Goal: Information Seeking & Learning: Learn about a topic

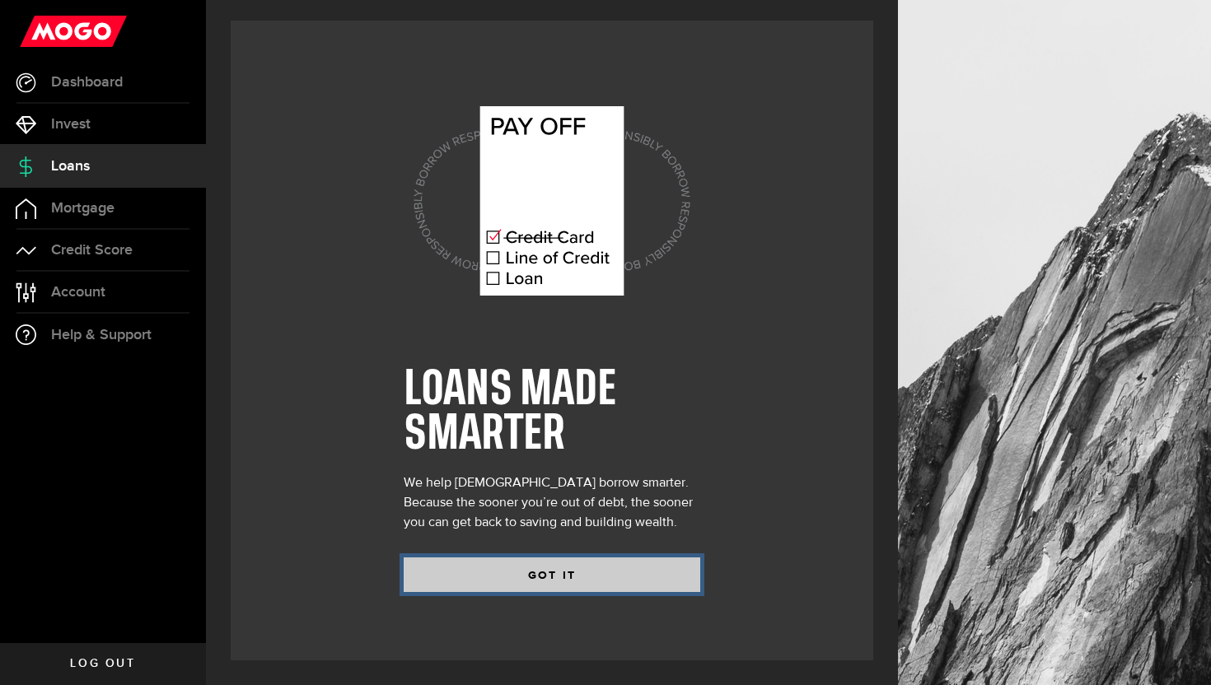
click at [488, 587] on button "GOT IT" at bounding box center [552, 575] width 297 height 35
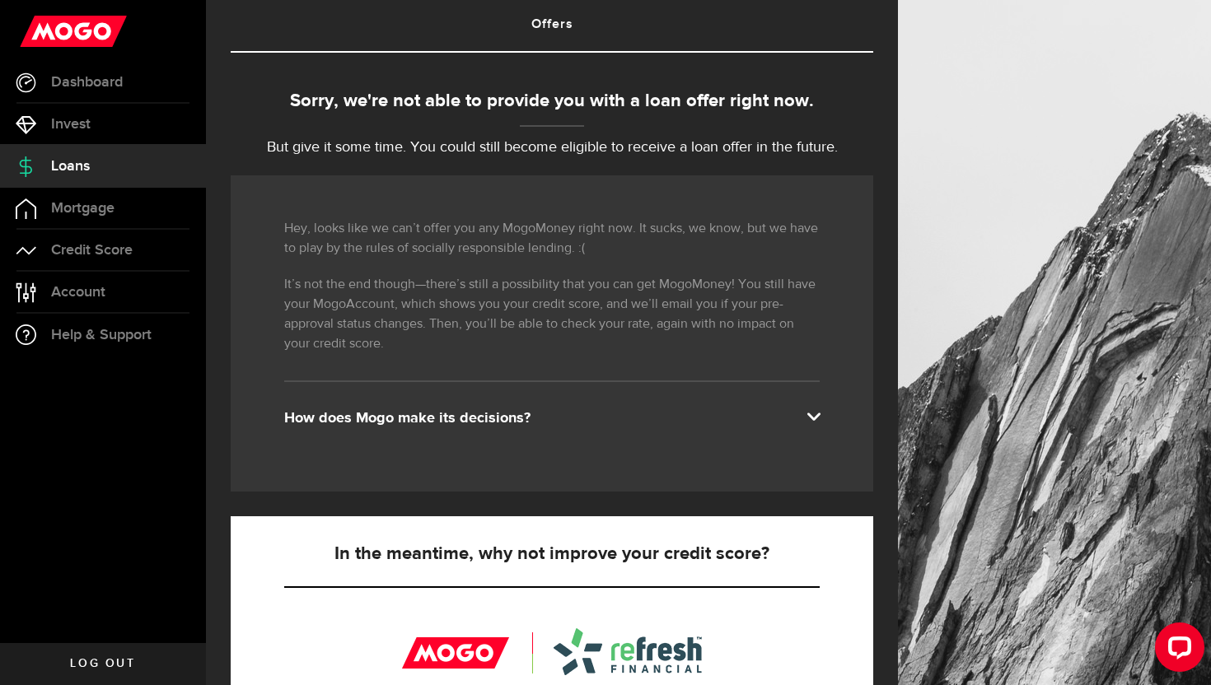
scroll to position [115, 0]
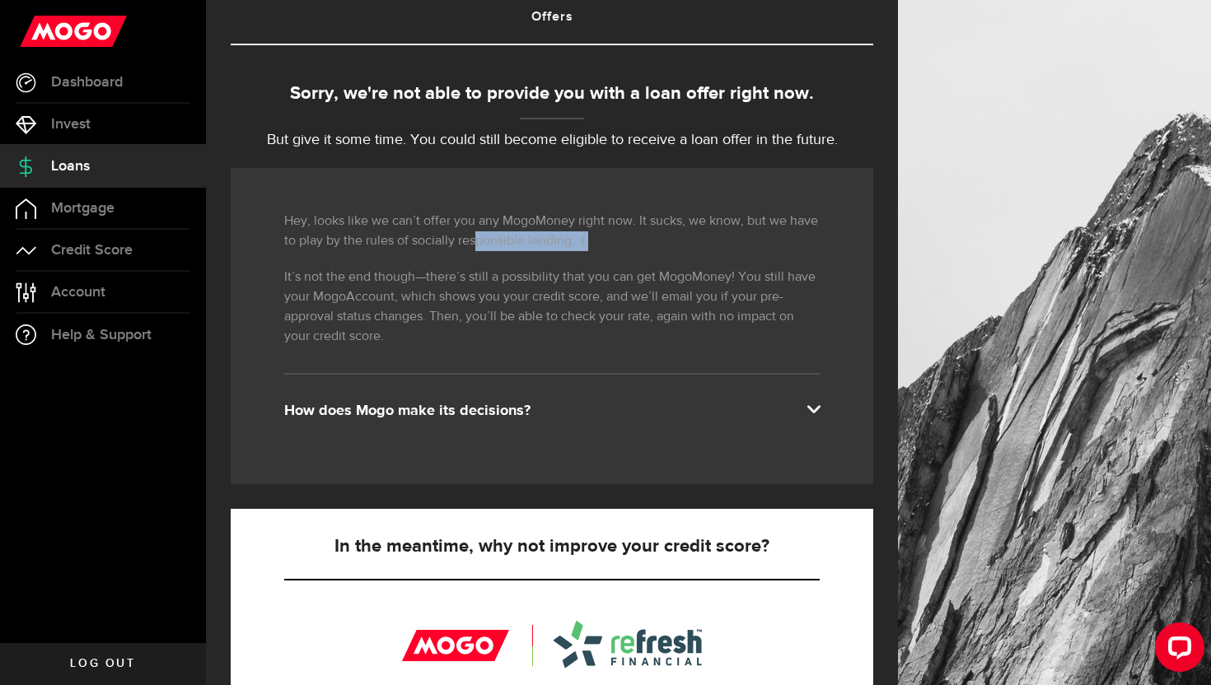
drag, startPoint x: 421, startPoint y: 258, endPoint x: 498, endPoint y: 248, distance: 77.3
click at [495, 248] on div "Hey, looks like we can’t offer you any MogoMoney right now. It sucks, we know, …" at bounding box center [552, 326] width 643 height 316
click at [319, 266] on div "Hey, looks like we can’t offer you any MogoMoney right now. It sucks, we know, …" at bounding box center [552, 326] width 643 height 316
drag, startPoint x: 281, startPoint y: 282, endPoint x: 397, endPoint y: 283, distance: 116.2
click at [395, 283] on div "Hey, looks like we can’t offer you any MogoMoney right now. It sucks, we know, …" at bounding box center [552, 326] width 643 height 316
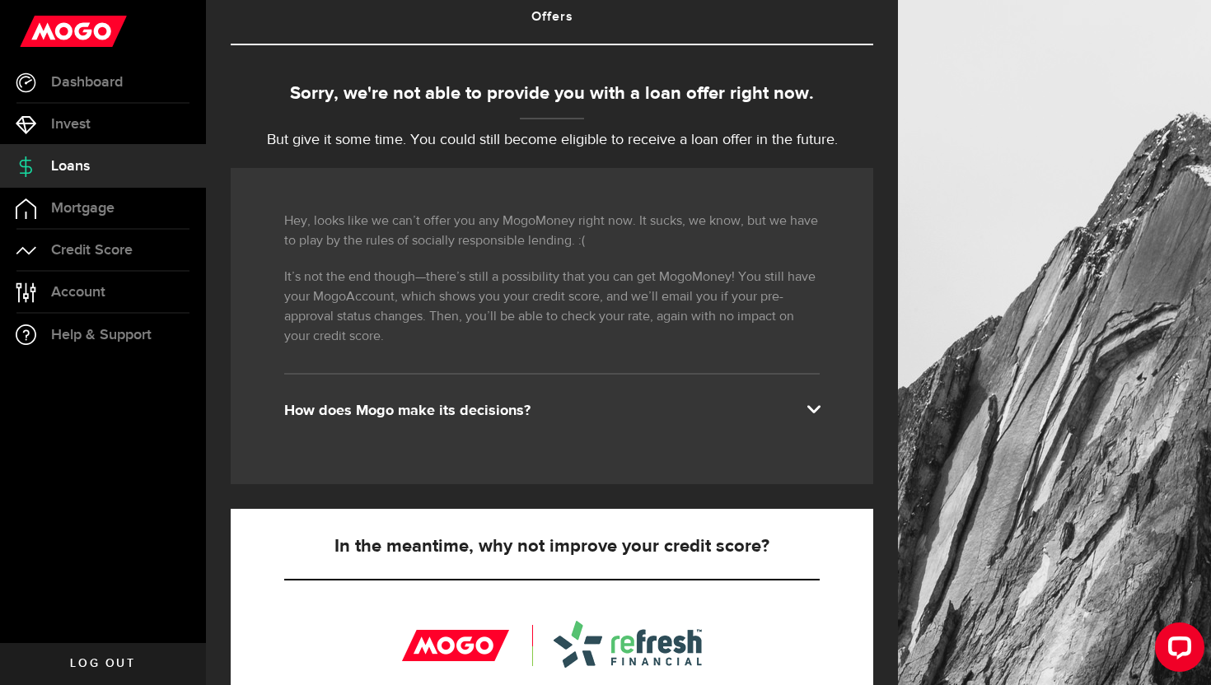
click at [476, 279] on p "It’s not the end though—there’s still a possibility that you can get MogoMoney!…" at bounding box center [551, 307] width 535 height 79
click at [503, 411] on div "How does Mogo make its decisions?" at bounding box center [551, 411] width 535 height 20
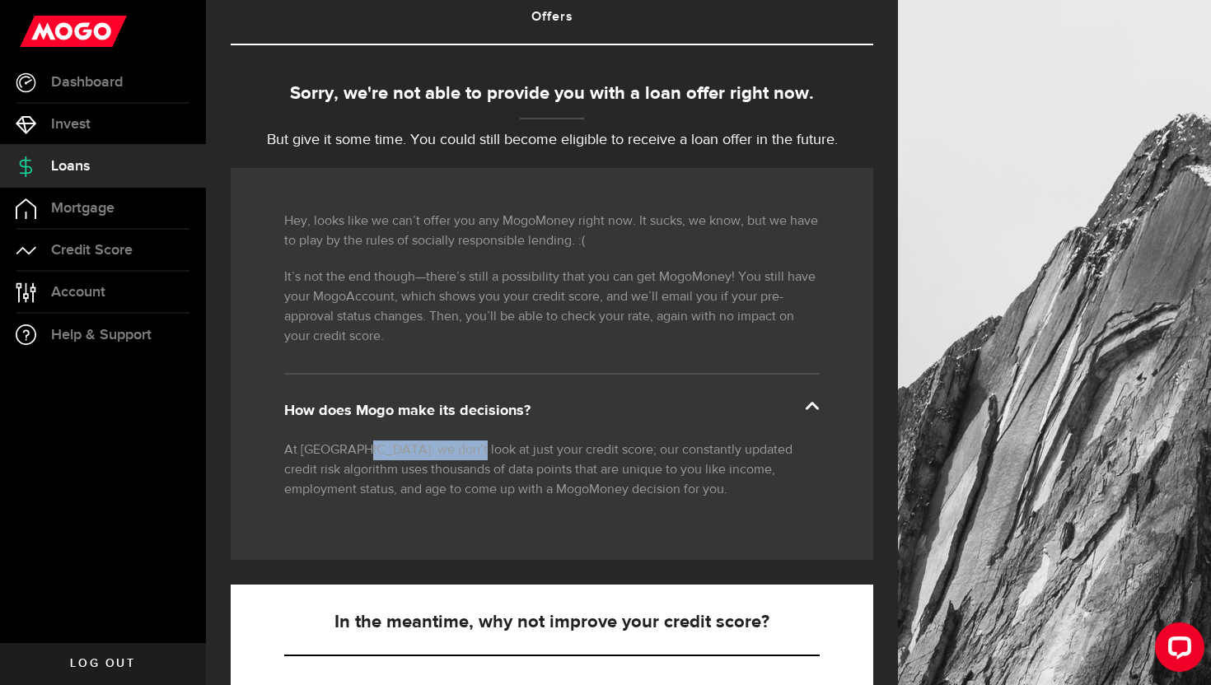
drag, startPoint x: 362, startPoint y: 455, endPoint x: 456, endPoint y: 456, distance: 93.9
click at [456, 456] on p "At [GEOGRAPHIC_DATA], we don’t look at just your credit score; our constantly u…" at bounding box center [551, 470] width 535 height 59
click at [589, 454] on p "At [GEOGRAPHIC_DATA], we don’t look at just your credit score; our constantly u…" at bounding box center [551, 470] width 535 height 59
drag, startPoint x: 654, startPoint y: 452, endPoint x: 699, endPoint y: 451, distance: 45.3
click at [699, 451] on p "At [GEOGRAPHIC_DATA], we don’t look at just your credit score; our constantly u…" at bounding box center [551, 470] width 535 height 59
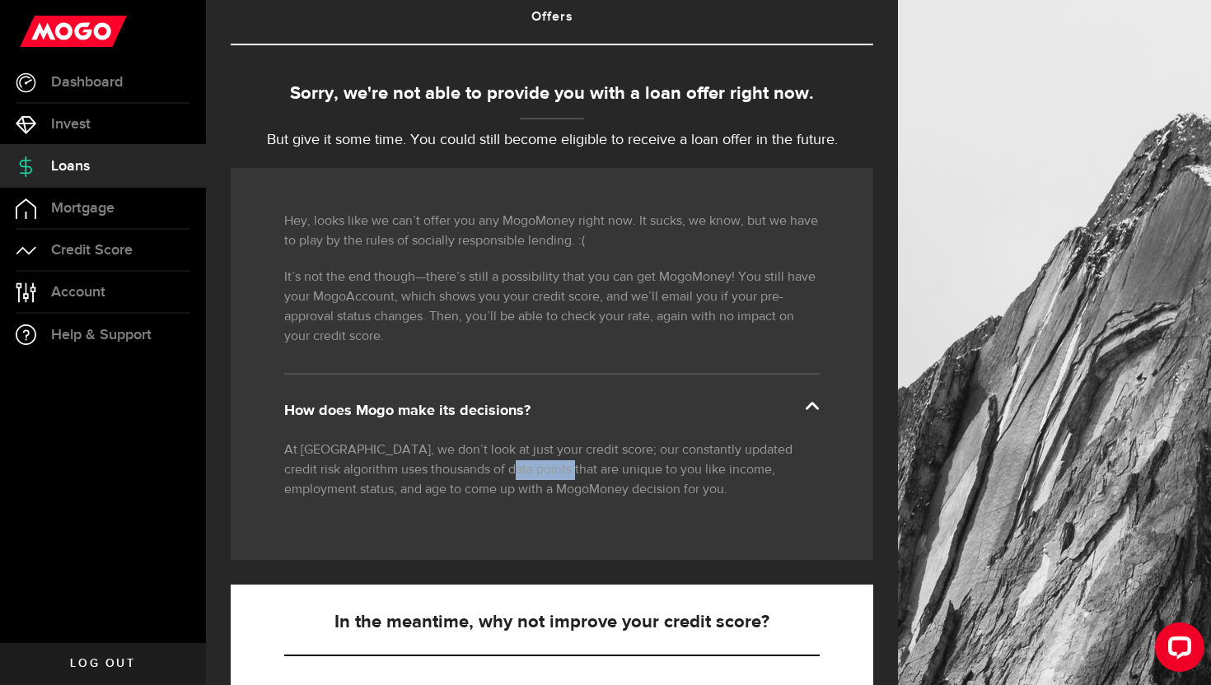
drag, startPoint x: 470, startPoint y: 476, endPoint x: 535, endPoint y: 477, distance: 65.1
click at [533, 478] on p "At [GEOGRAPHIC_DATA], we don’t look at just your credit score; our constantly u…" at bounding box center [551, 470] width 535 height 59
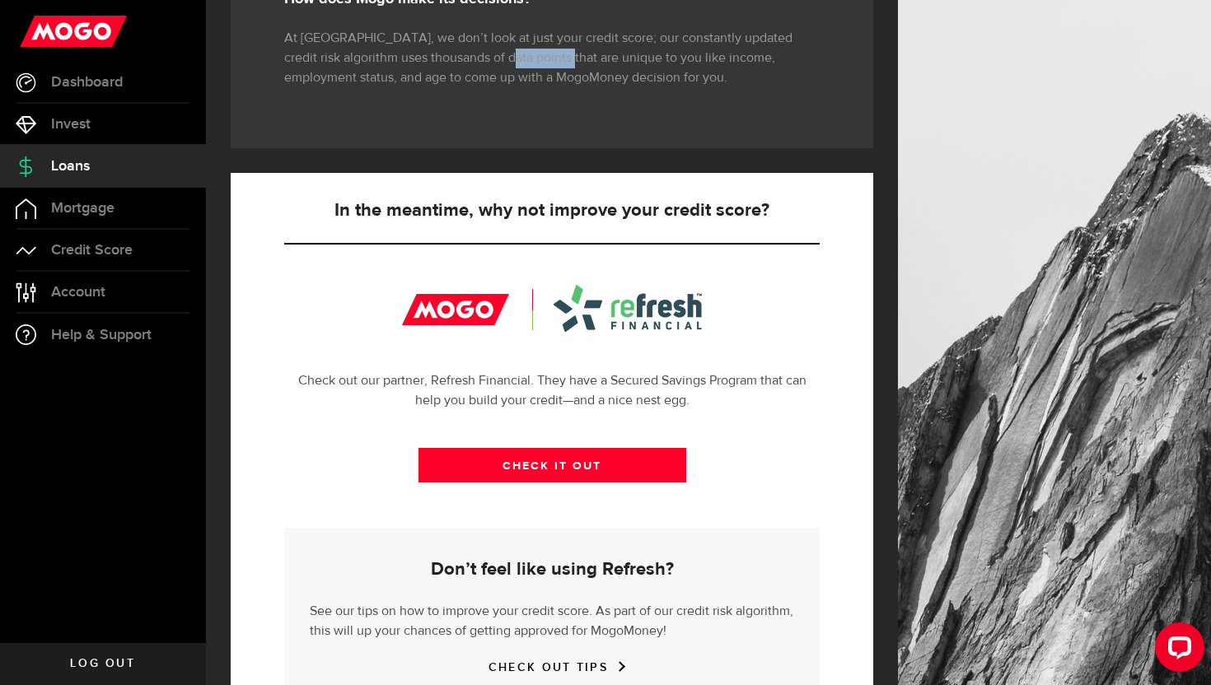
scroll to position [529, 0]
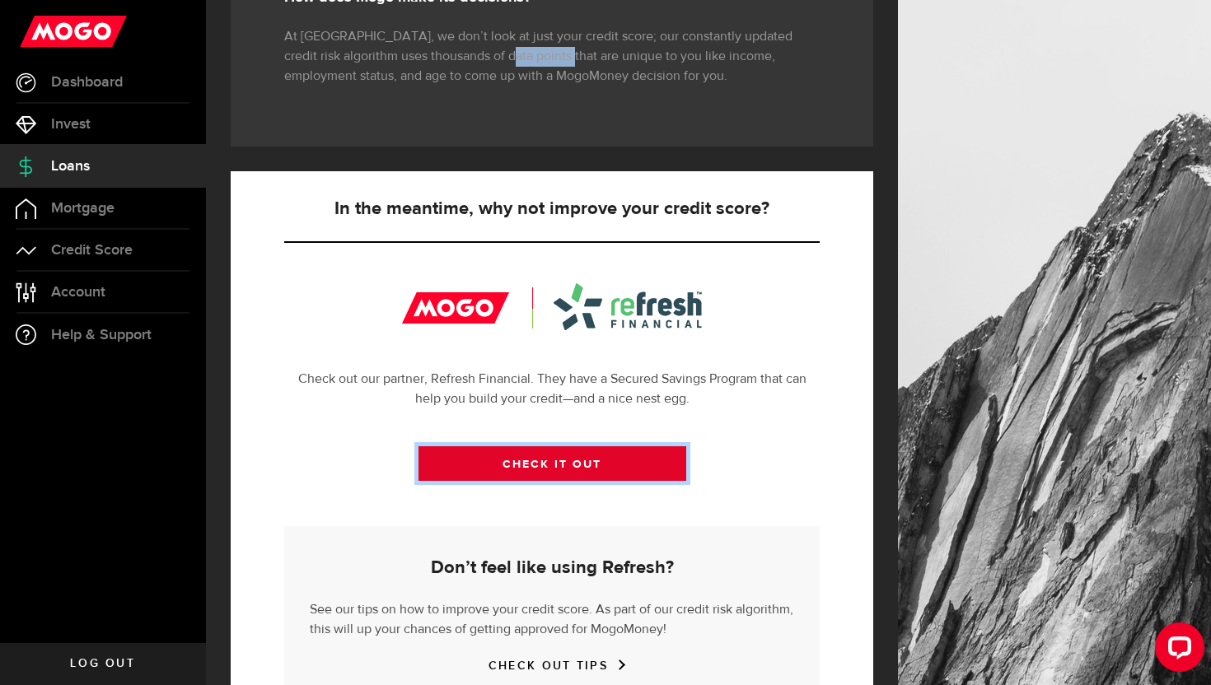
click at [602, 459] on link "CHECK IT OUT" at bounding box center [552, 464] width 268 height 35
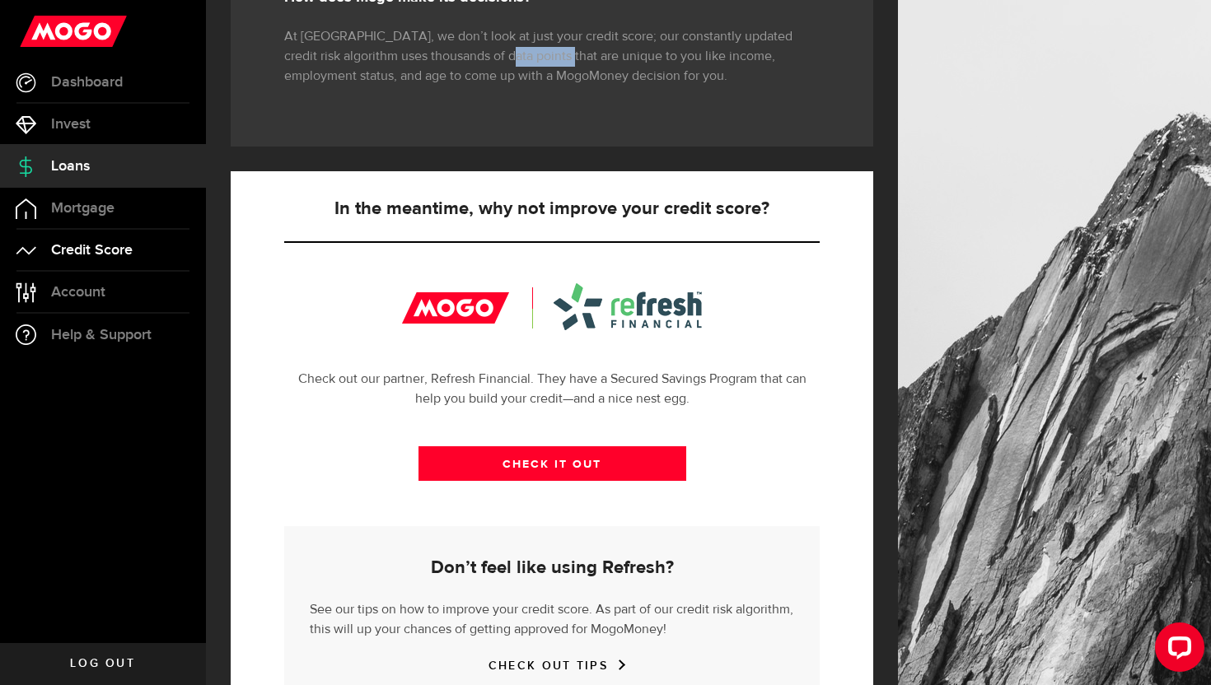
click at [162, 249] on link "Credit Score" at bounding box center [103, 250] width 206 height 41
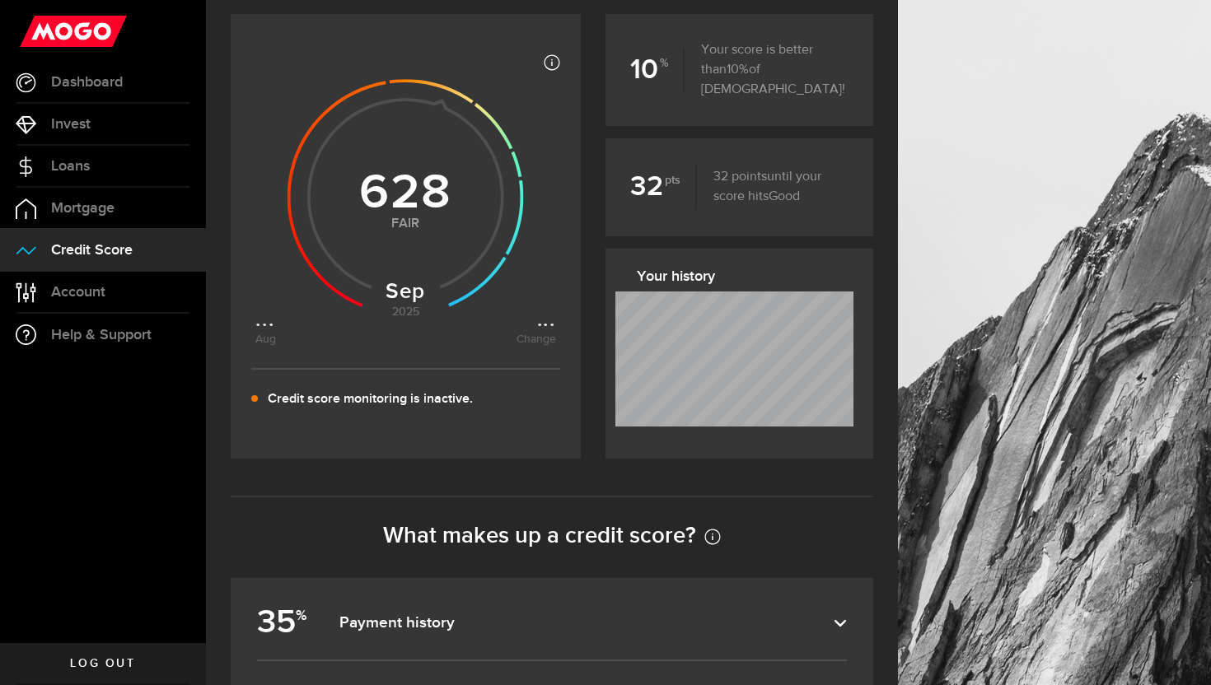
scroll to position [251, 0]
click at [531, 324] on icon at bounding box center [405, 191] width 301 height 301
click at [541, 325] on icon at bounding box center [405, 191] width 301 height 301
click at [558, 325] on article "Most credit scores are between 399 and 862, and higher scores are better becaus…" at bounding box center [406, 234] width 350 height 409
drag, startPoint x: 415, startPoint y: 199, endPoint x: 395, endPoint y: 194, distance: 20.2
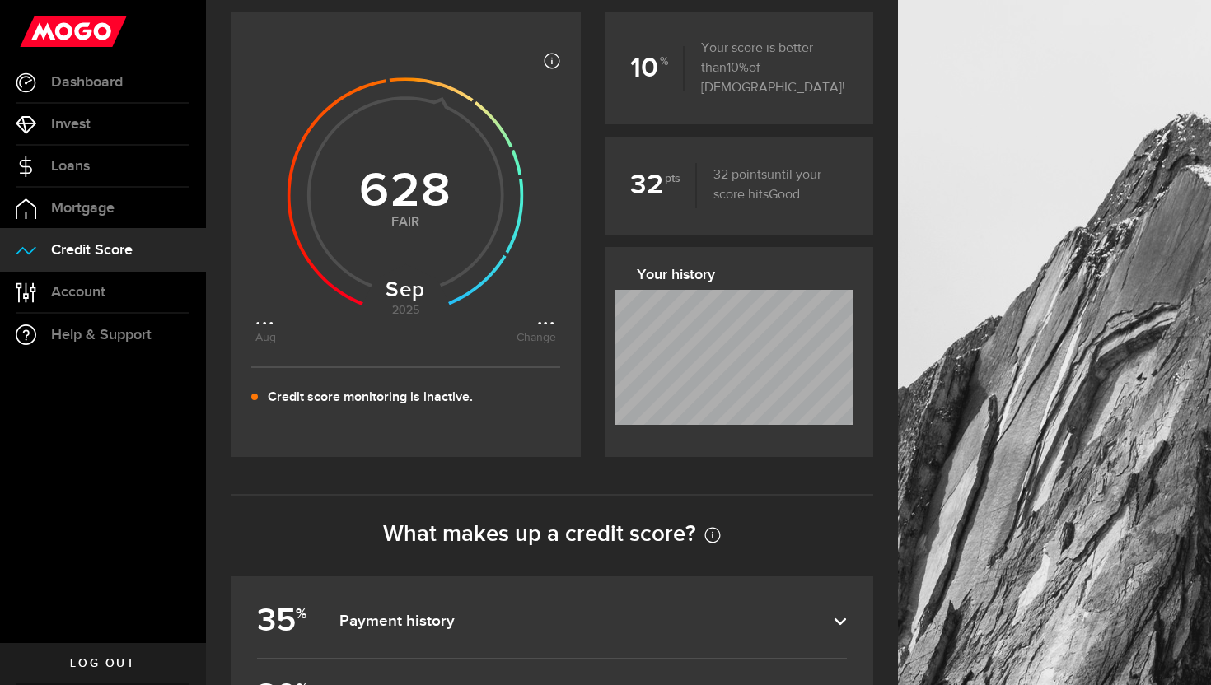
click at [395, 194] on use at bounding box center [406, 195] width 236 height 236
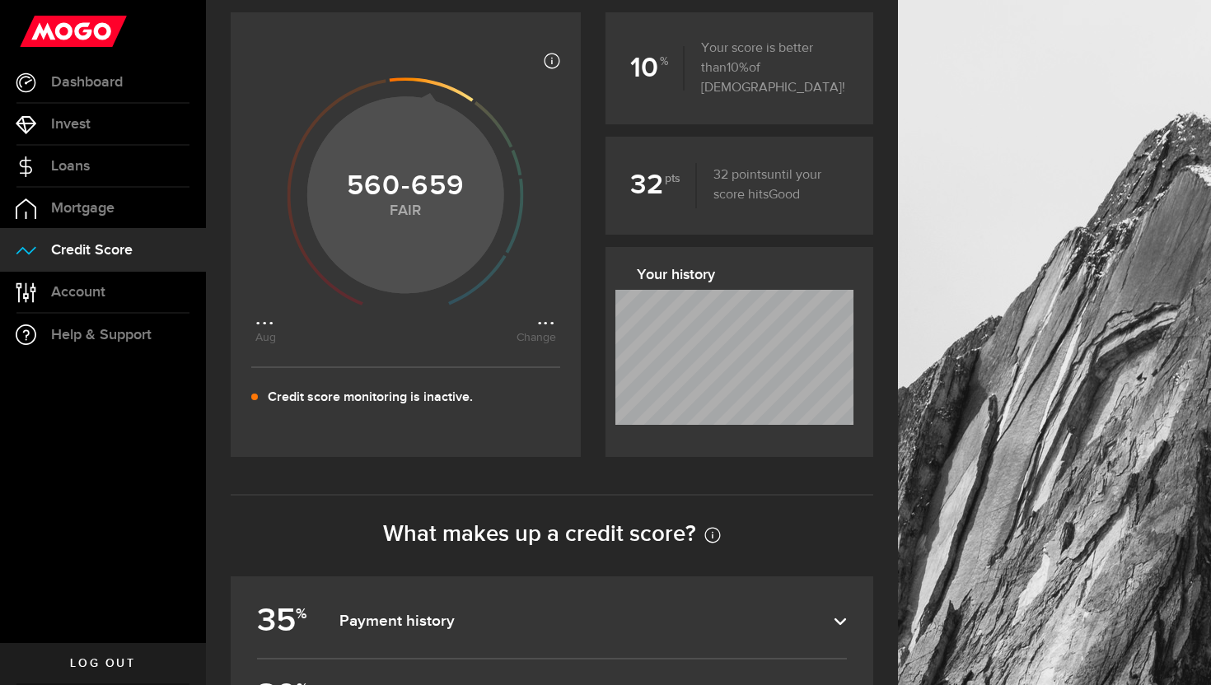
click at [456, 96] on icon at bounding box center [432, 89] width 84 height 24
drag, startPoint x: 443, startPoint y: 97, endPoint x: 479, endPoint y: 121, distance: 42.7
click at [474, 101] on icon at bounding box center [432, 89] width 84 height 24
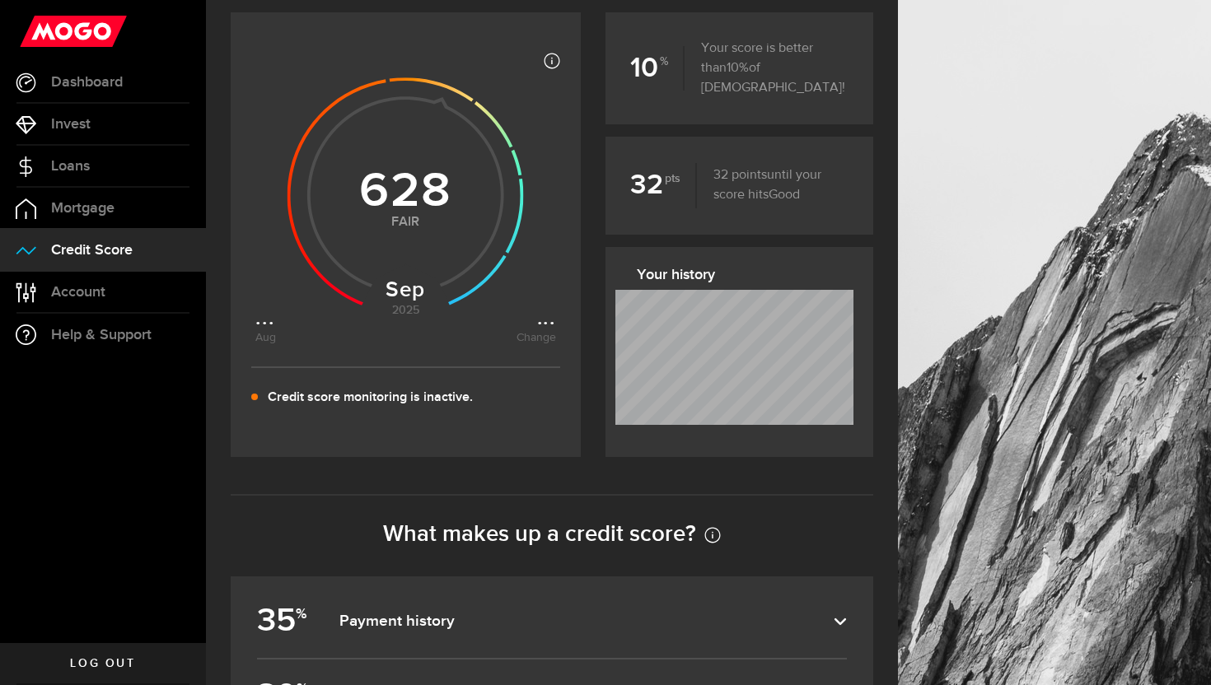
click at [260, 338] on icon at bounding box center [405, 191] width 301 height 301
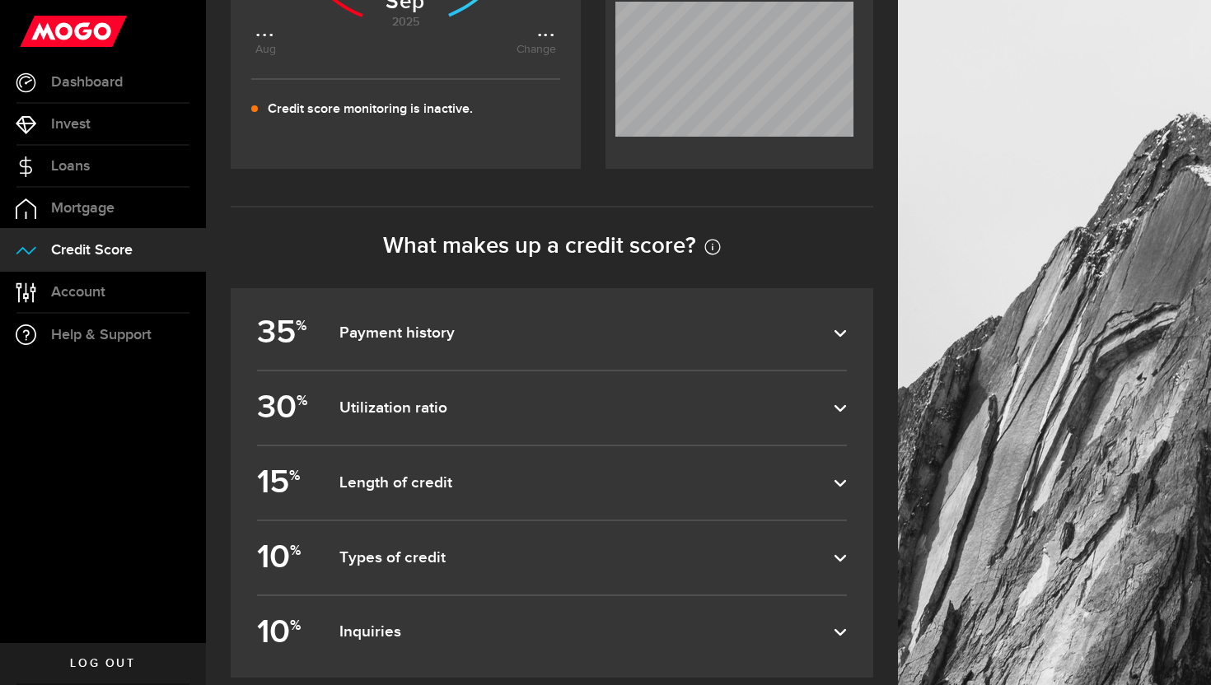
scroll to position [575, 0]
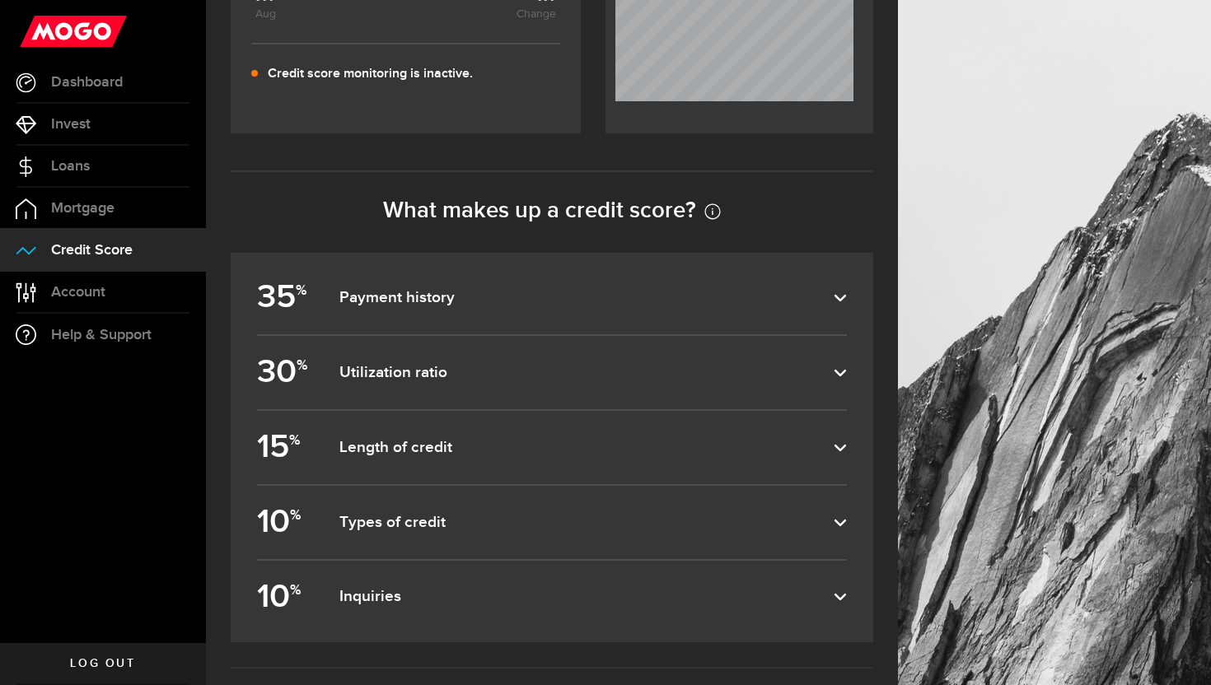
click at [528, 302] on dfn "Payment history" at bounding box center [586, 298] width 494 height 20
click at [0, 0] on input "35 % Payment history" at bounding box center [0, 0] width 0 height 0
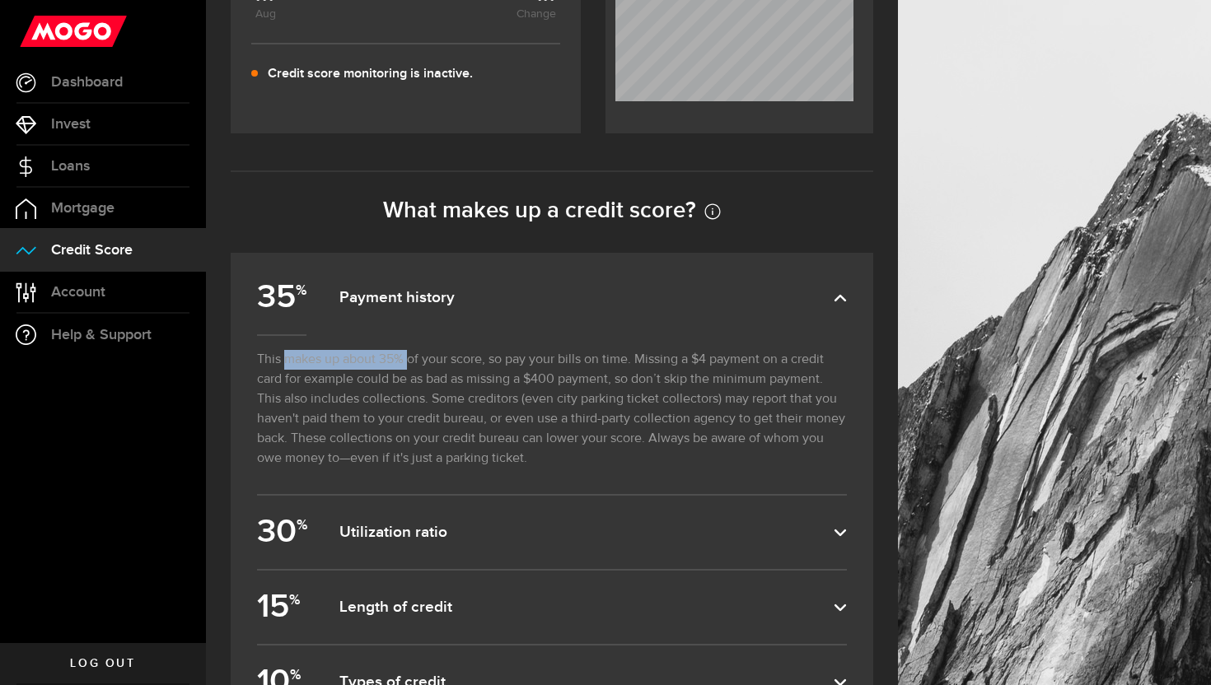
drag, startPoint x: 284, startPoint y: 363, endPoint x: 415, endPoint y: 362, distance: 131.0
click at [415, 362] on p "This makes up about 35% of your score, so pay your bills on time. Missing a $4 …" at bounding box center [552, 414] width 590 height 160
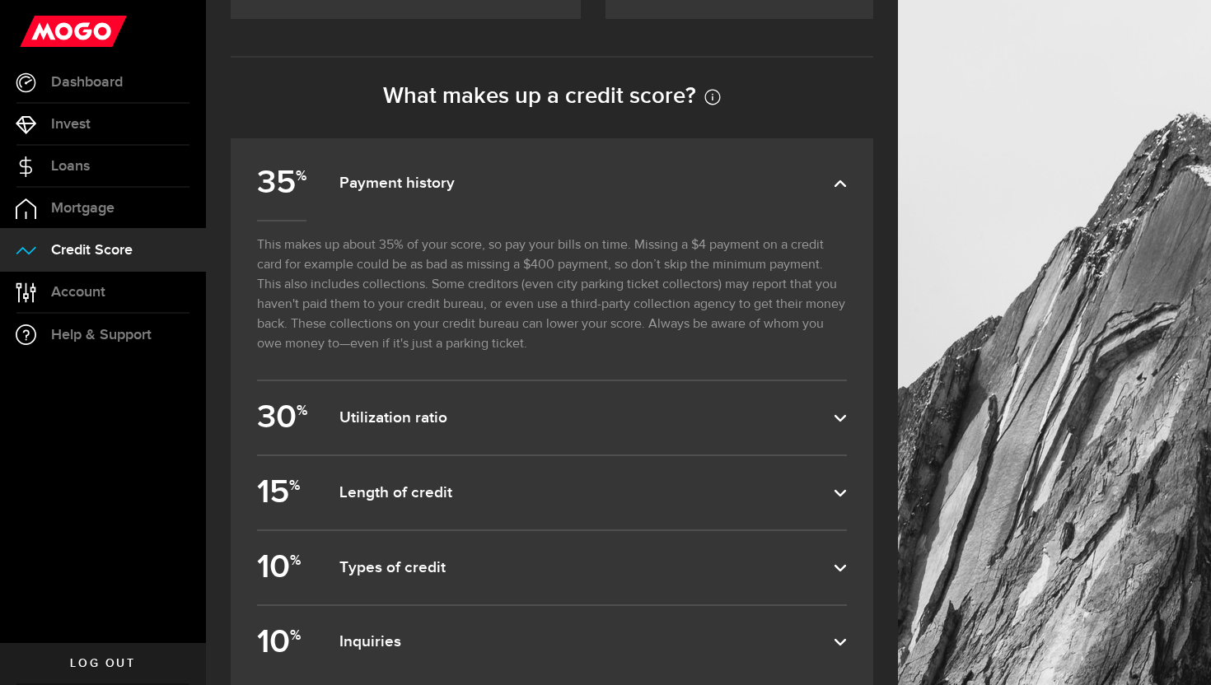
scroll to position [722, 0]
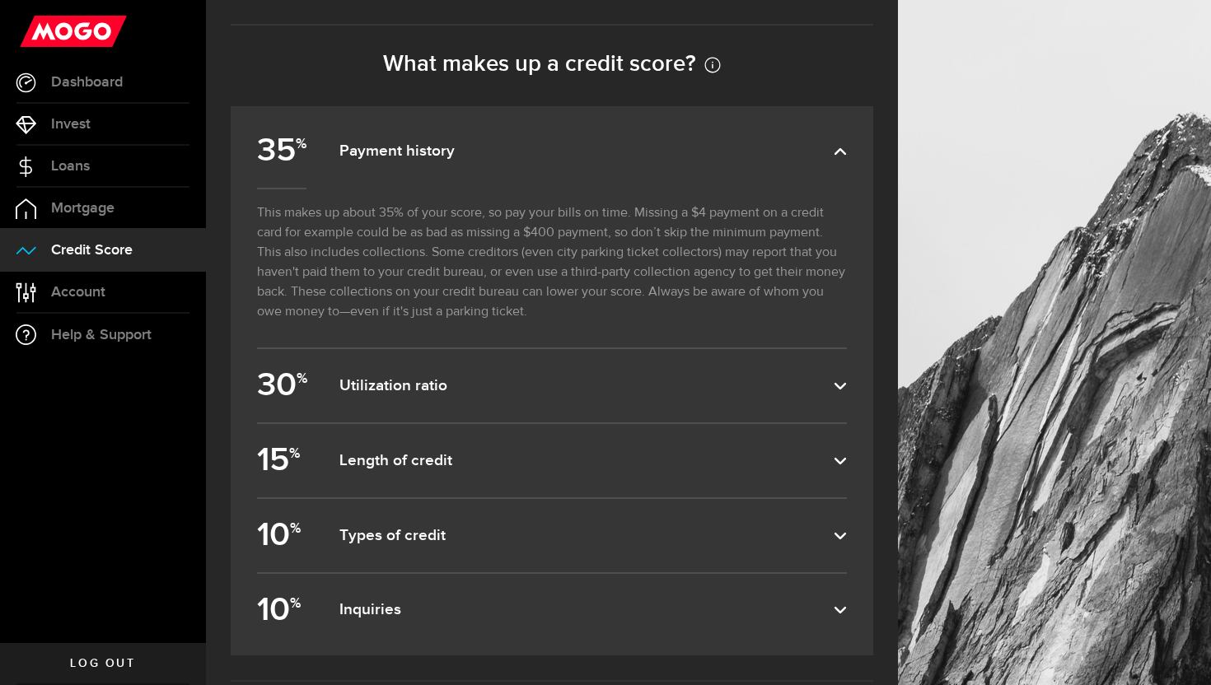
click at [532, 392] on dfn "Utilization ratio" at bounding box center [586, 386] width 494 height 20
click at [0, 0] on input "30 % Utilization ratio" at bounding box center [0, 0] width 0 height 0
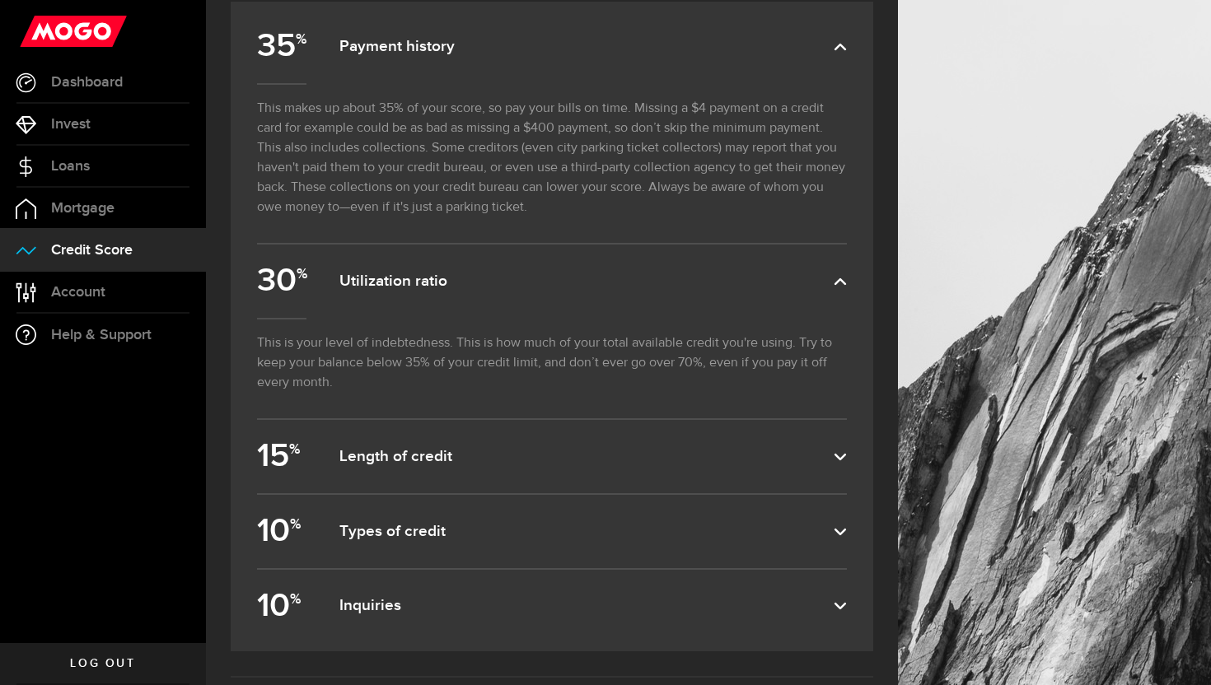
scroll to position [945, 0]
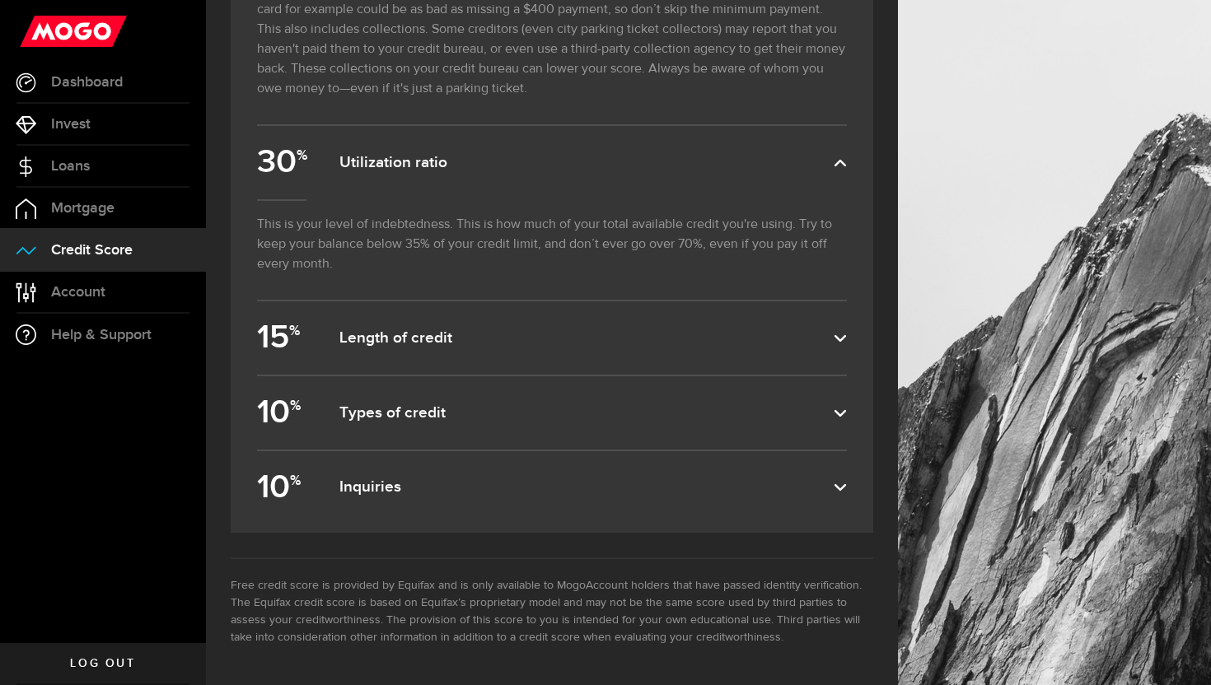
click at [531, 395] on label "10 % Types of credit" at bounding box center [552, 412] width 590 height 73
click at [0, 0] on input "10 % Types of credit" at bounding box center [0, 0] width 0 height 0
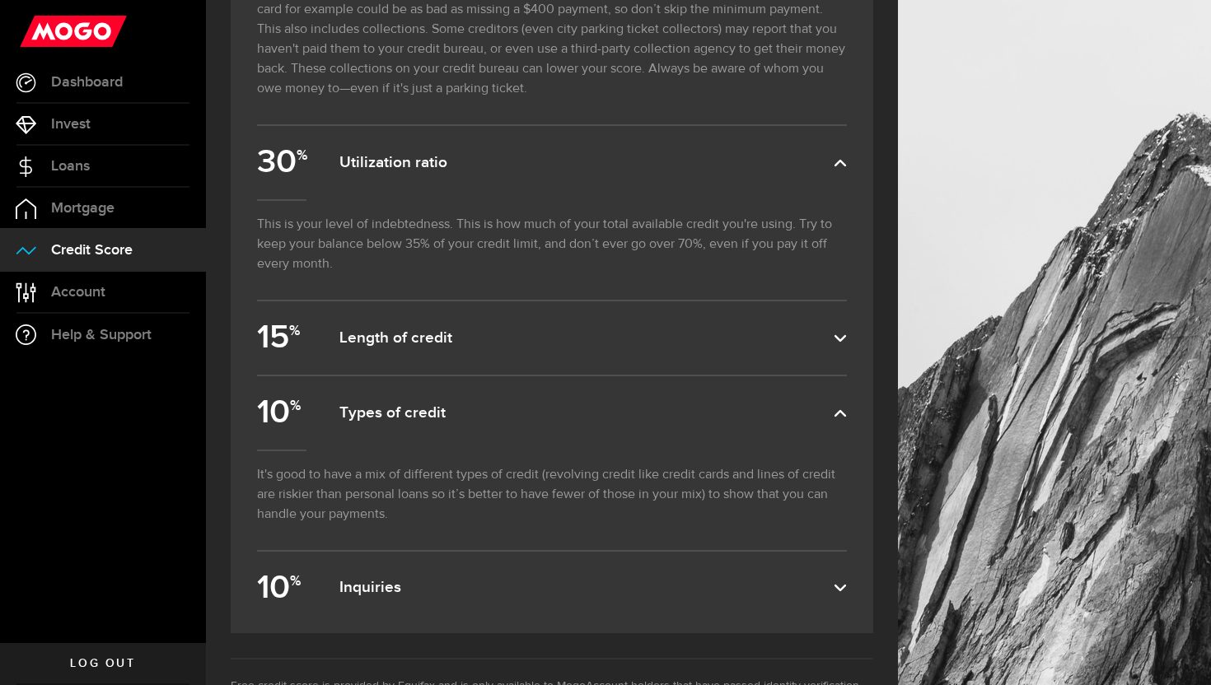
scroll to position [953, 0]
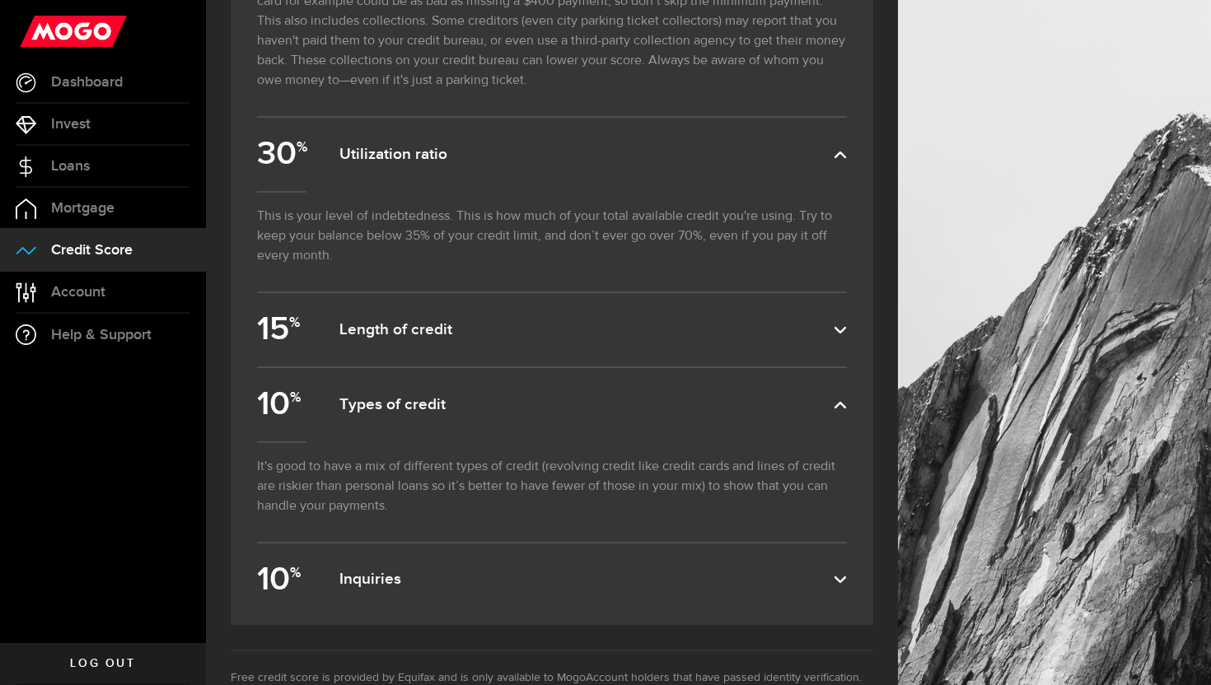
click at [433, 578] on dfn "Inquiries" at bounding box center [586, 580] width 494 height 20
click at [0, 0] on input "10 % Inquiries" at bounding box center [0, 0] width 0 height 0
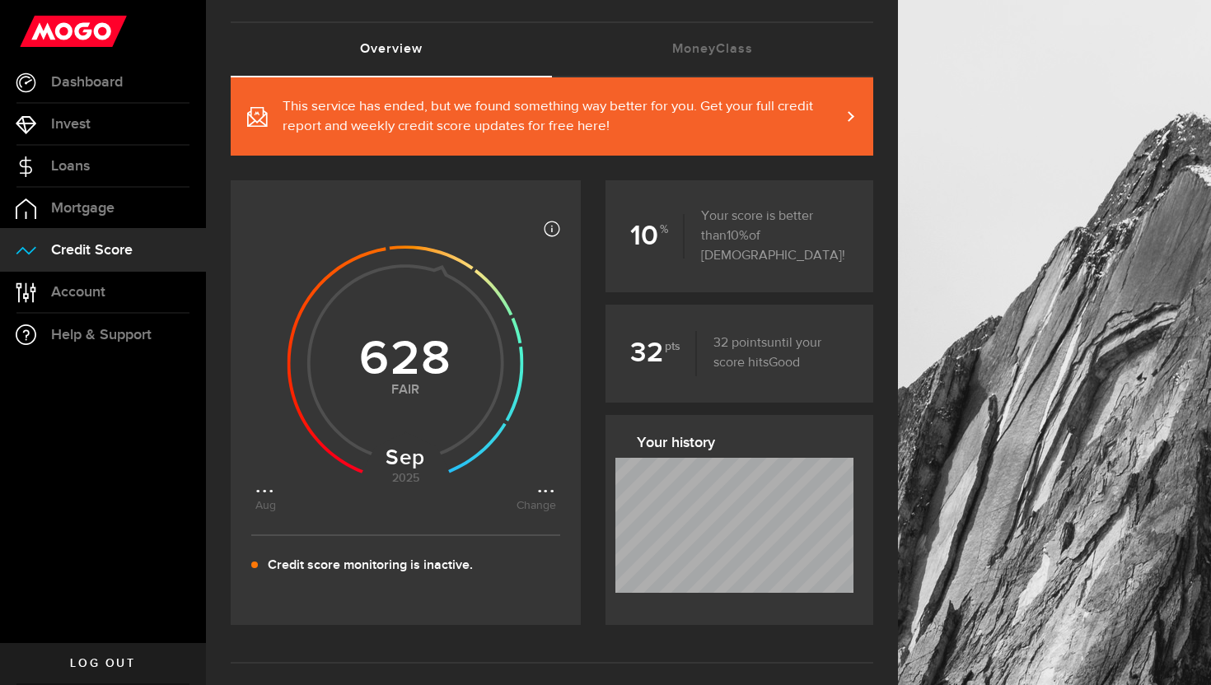
scroll to position [0, 0]
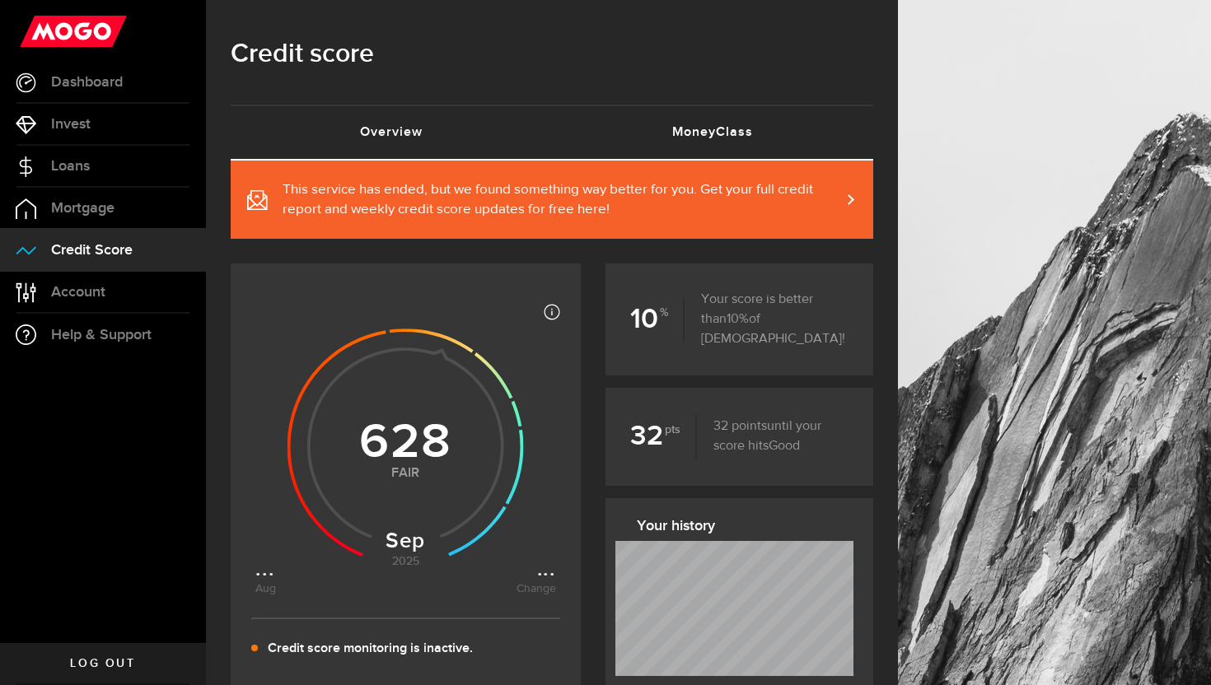
click at [721, 153] on link "MoneyClass (requires attention)" at bounding box center [712, 132] width 321 height 53
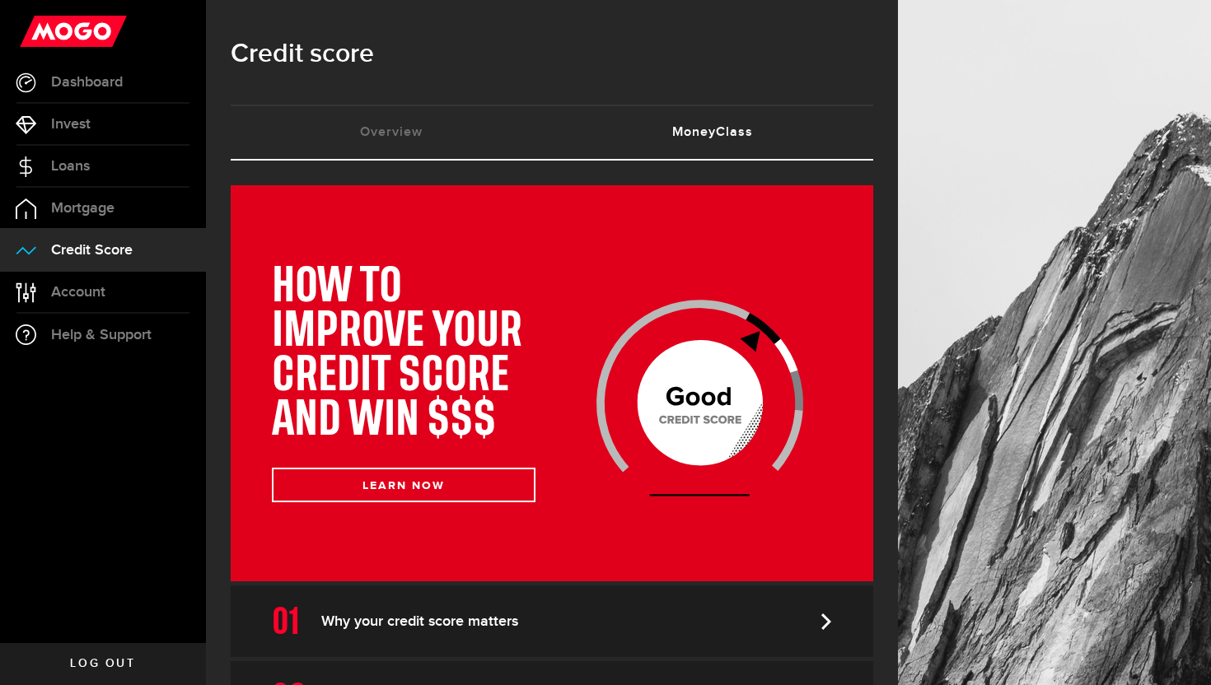
click at [431, 159] on li "Overview (requires attention)" at bounding box center [391, 133] width 321 height 54
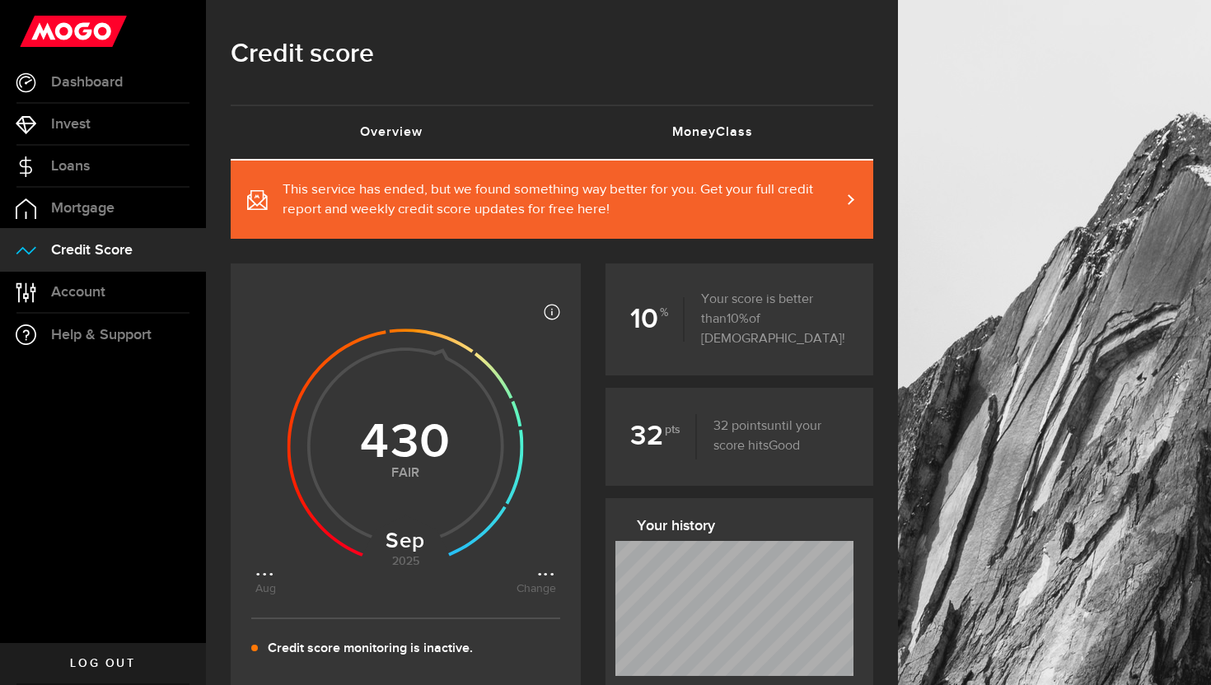
click at [669, 154] on link "MoneyClass (requires attention)" at bounding box center [712, 132] width 321 height 53
